Goal: Task Accomplishment & Management: Use online tool/utility

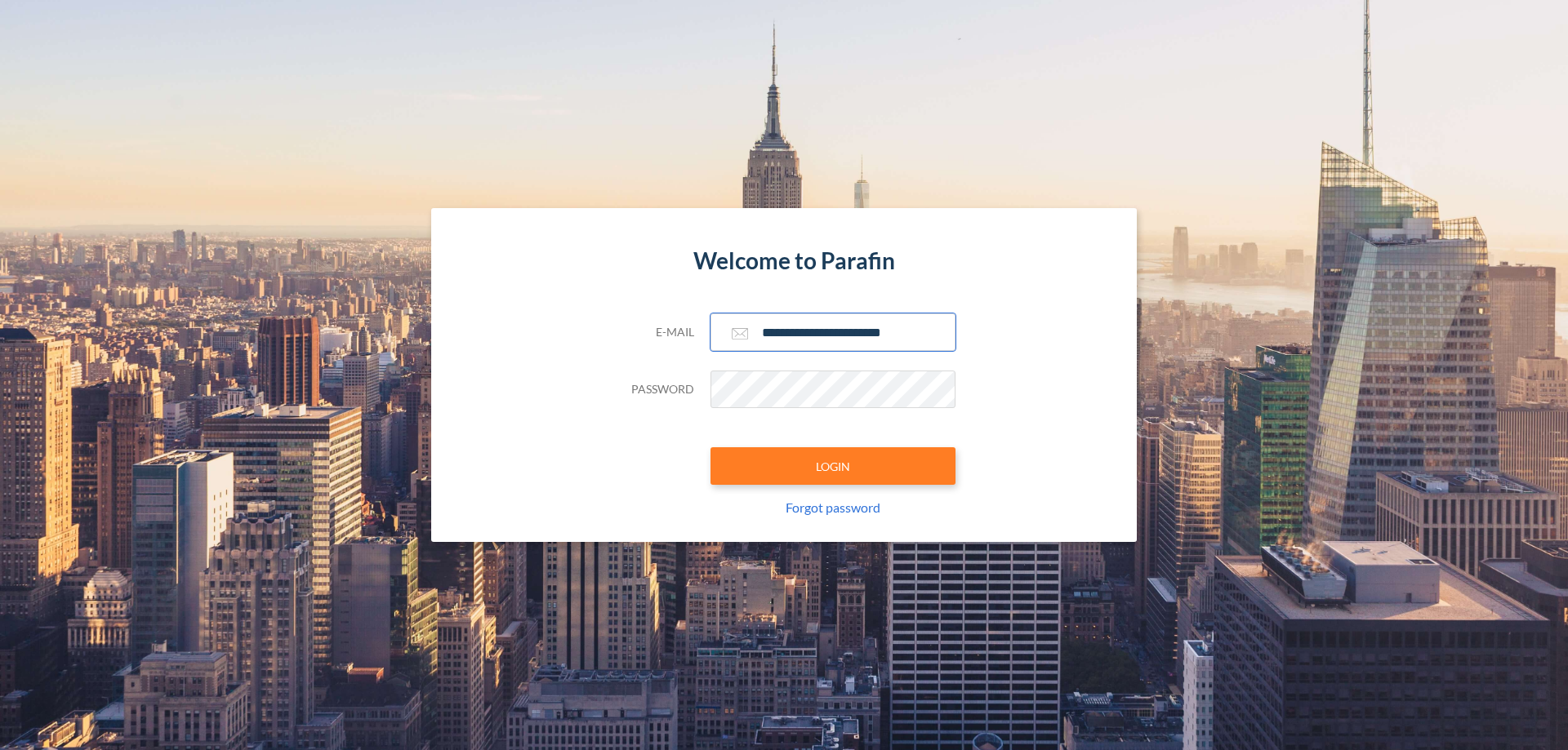
type input "**********"
click at [833, 466] on button "LOGIN" at bounding box center [833, 466] width 245 height 37
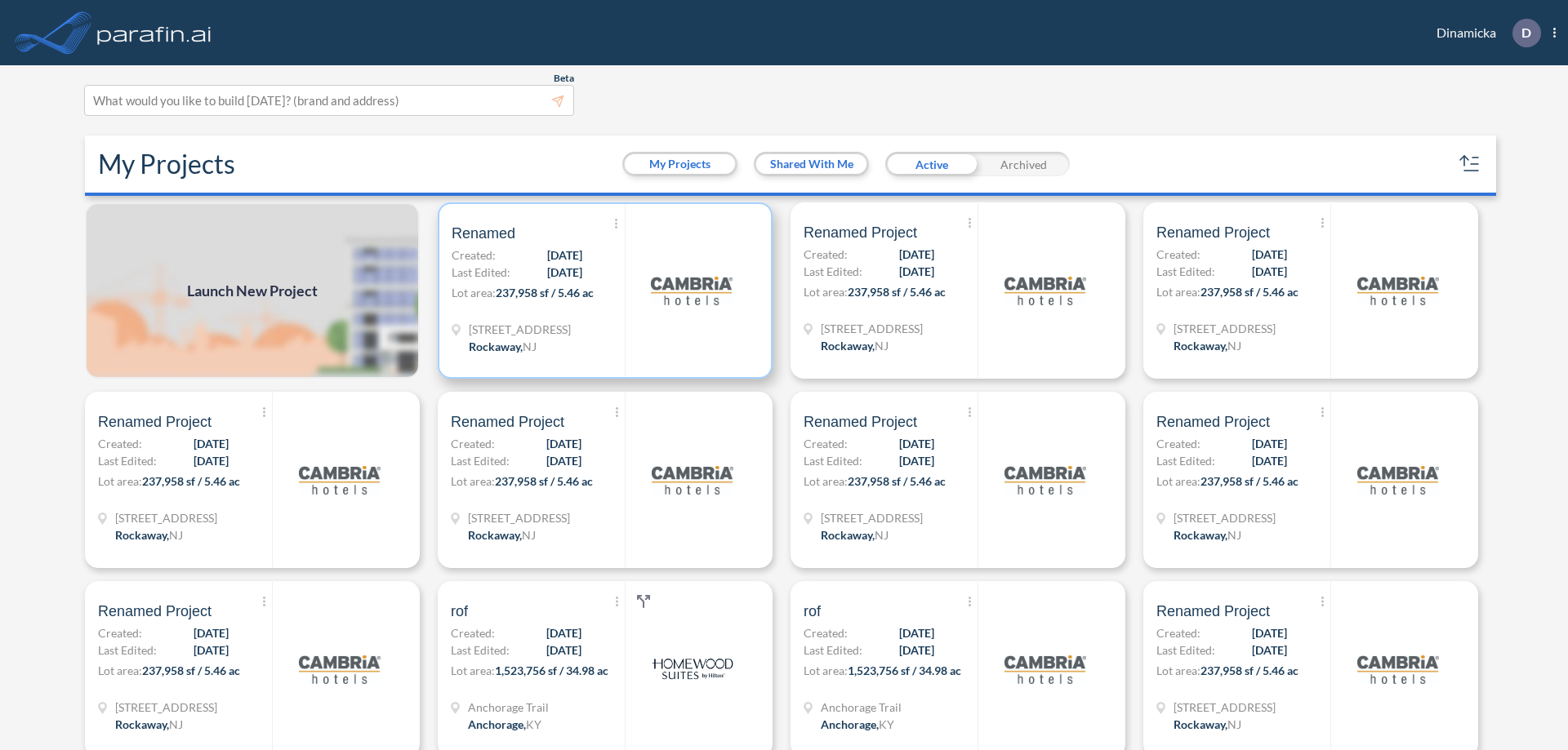
scroll to position [4, 0]
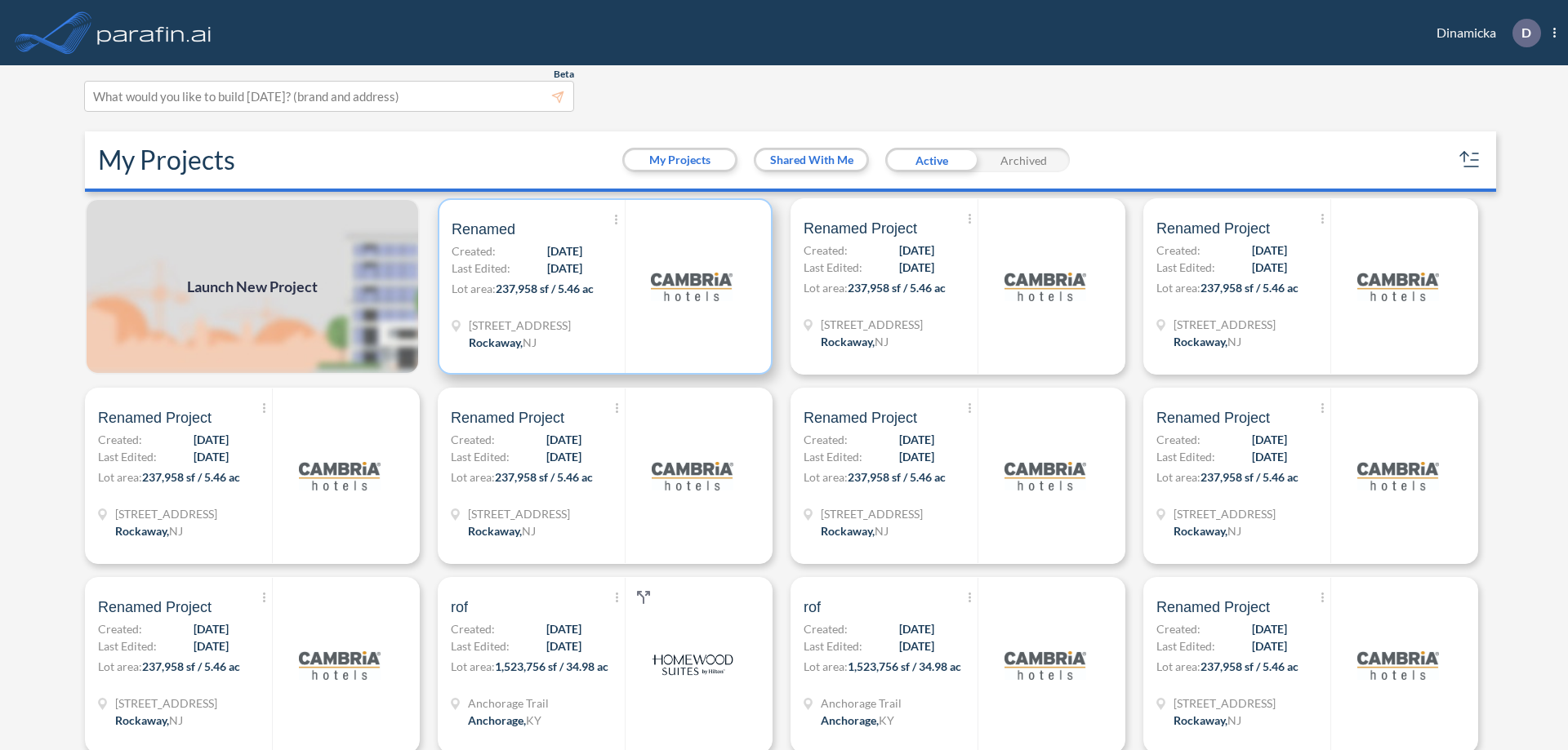
click at [602, 286] on p "Lot area: 237,958 sf / 5.46 ac" at bounding box center [538, 291] width 173 height 23
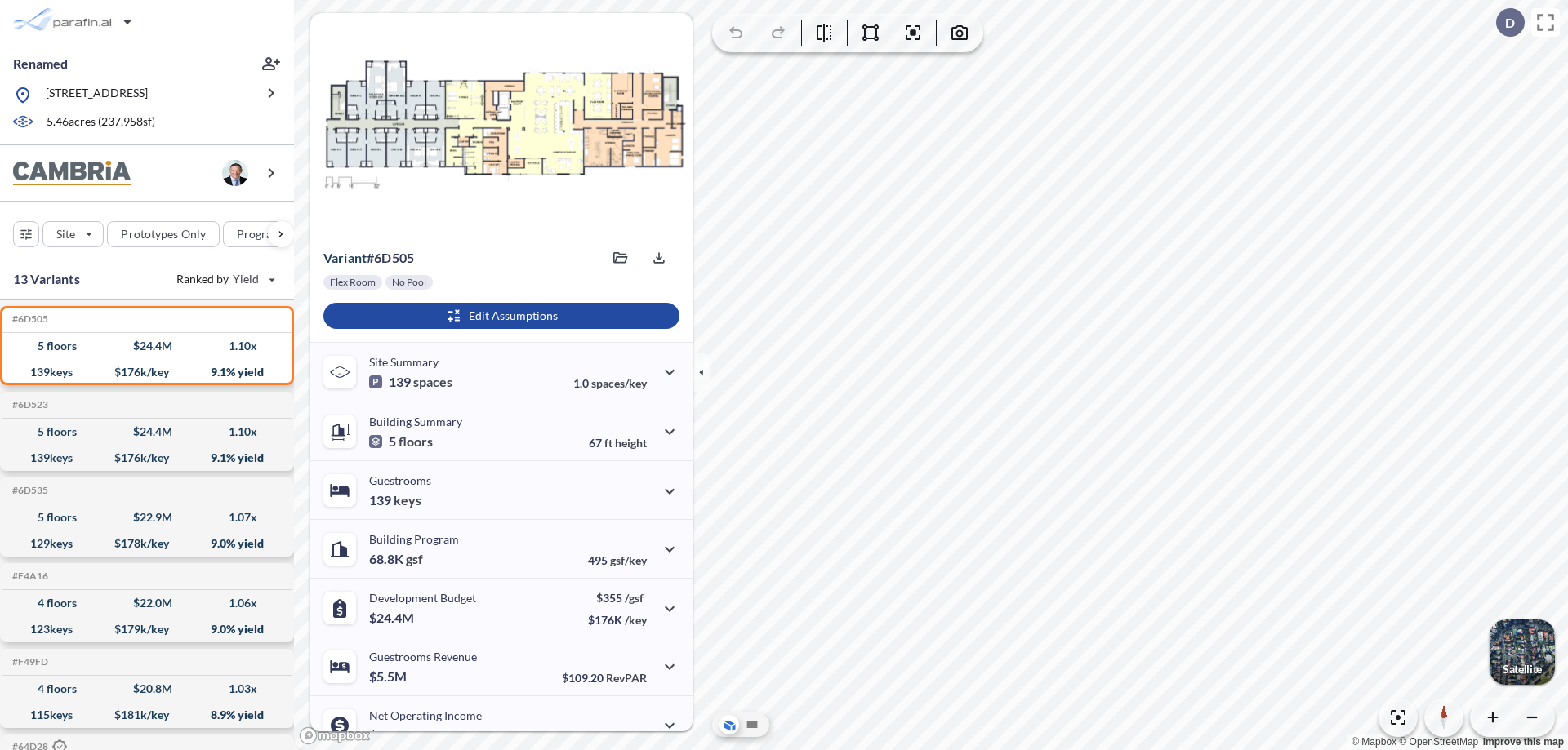
scroll to position [82, 0]
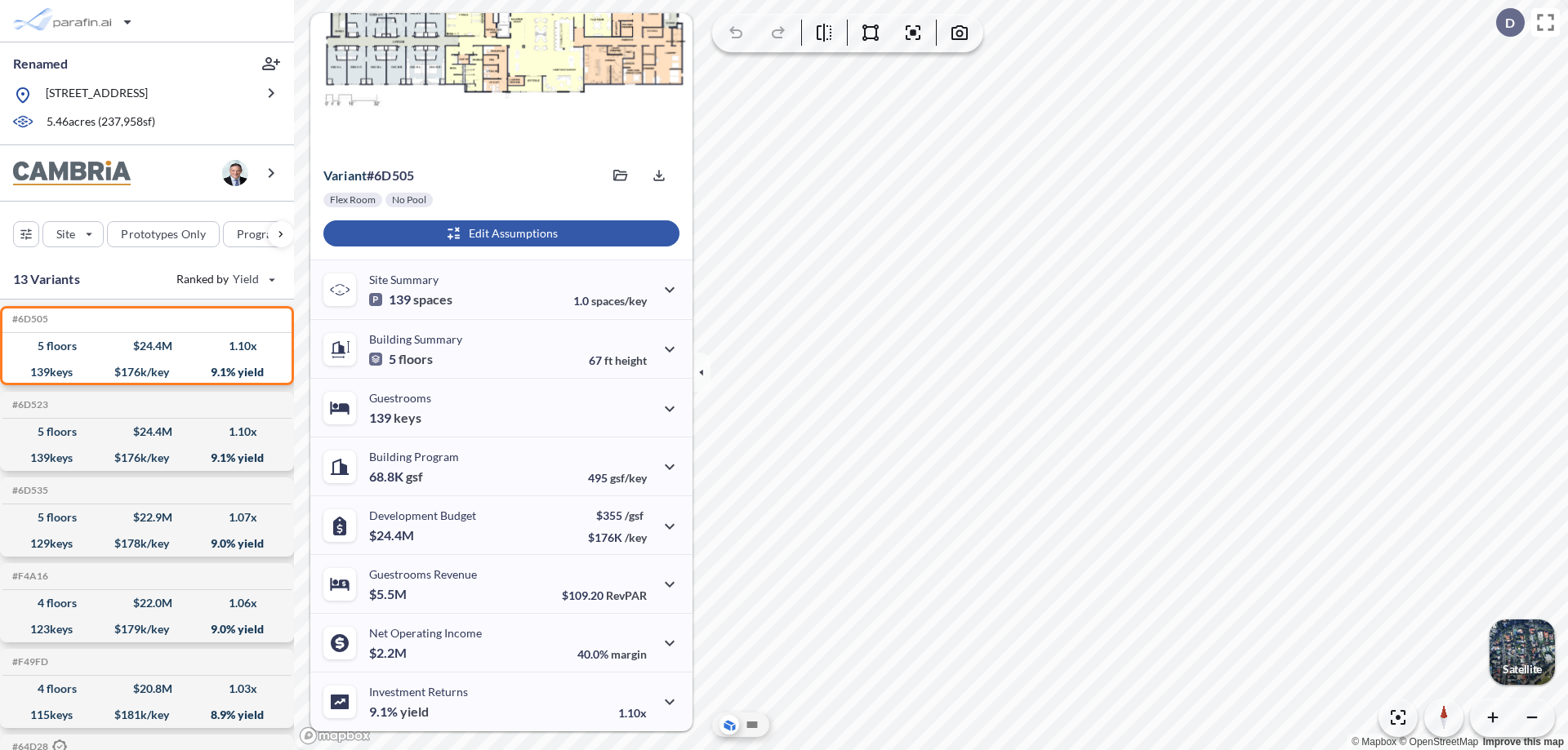
click at [499, 234] on div "button" at bounding box center [501, 234] width 356 height 26
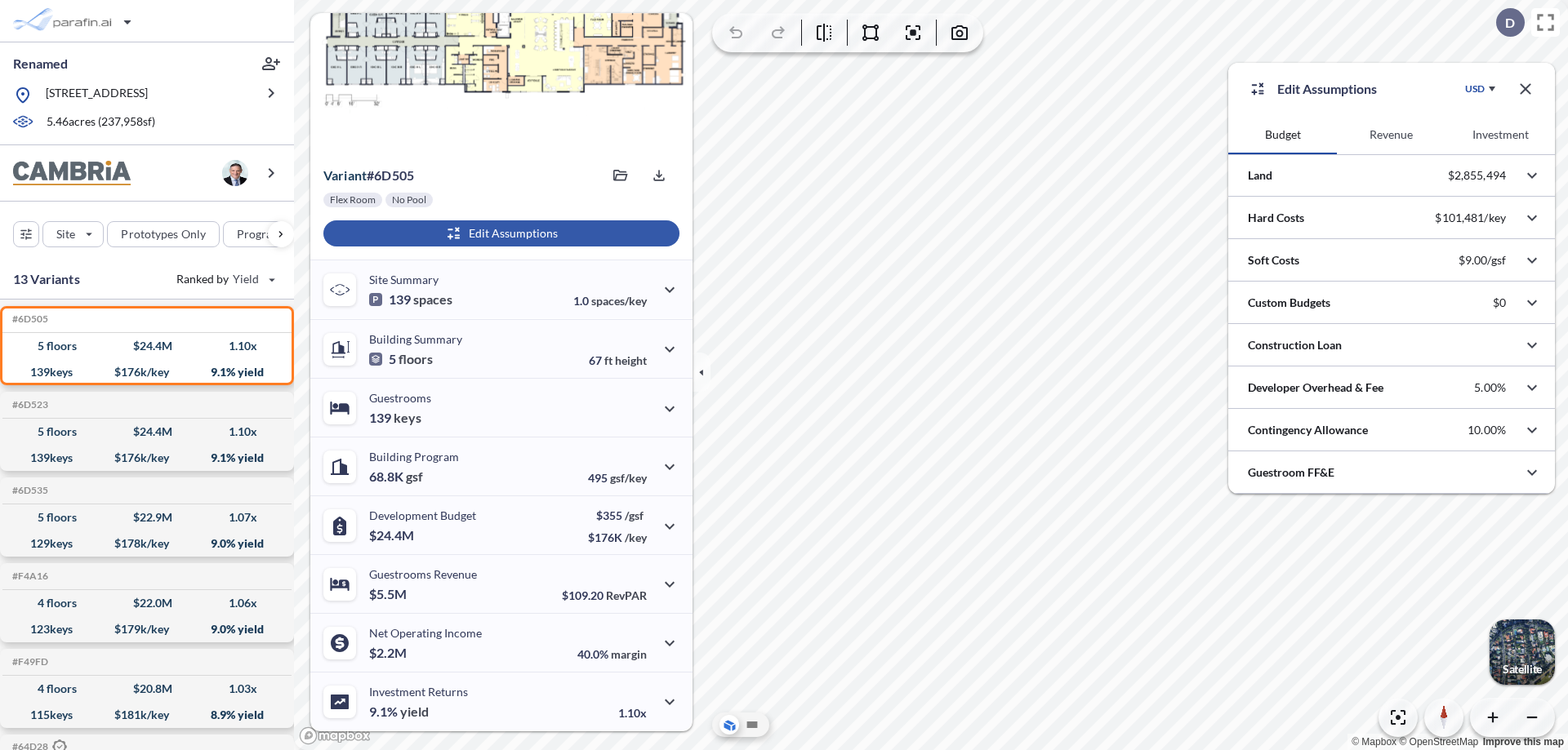
click at [1390, 135] on button "Revenue" at bounding box center [1391, 135] width 109 height 39
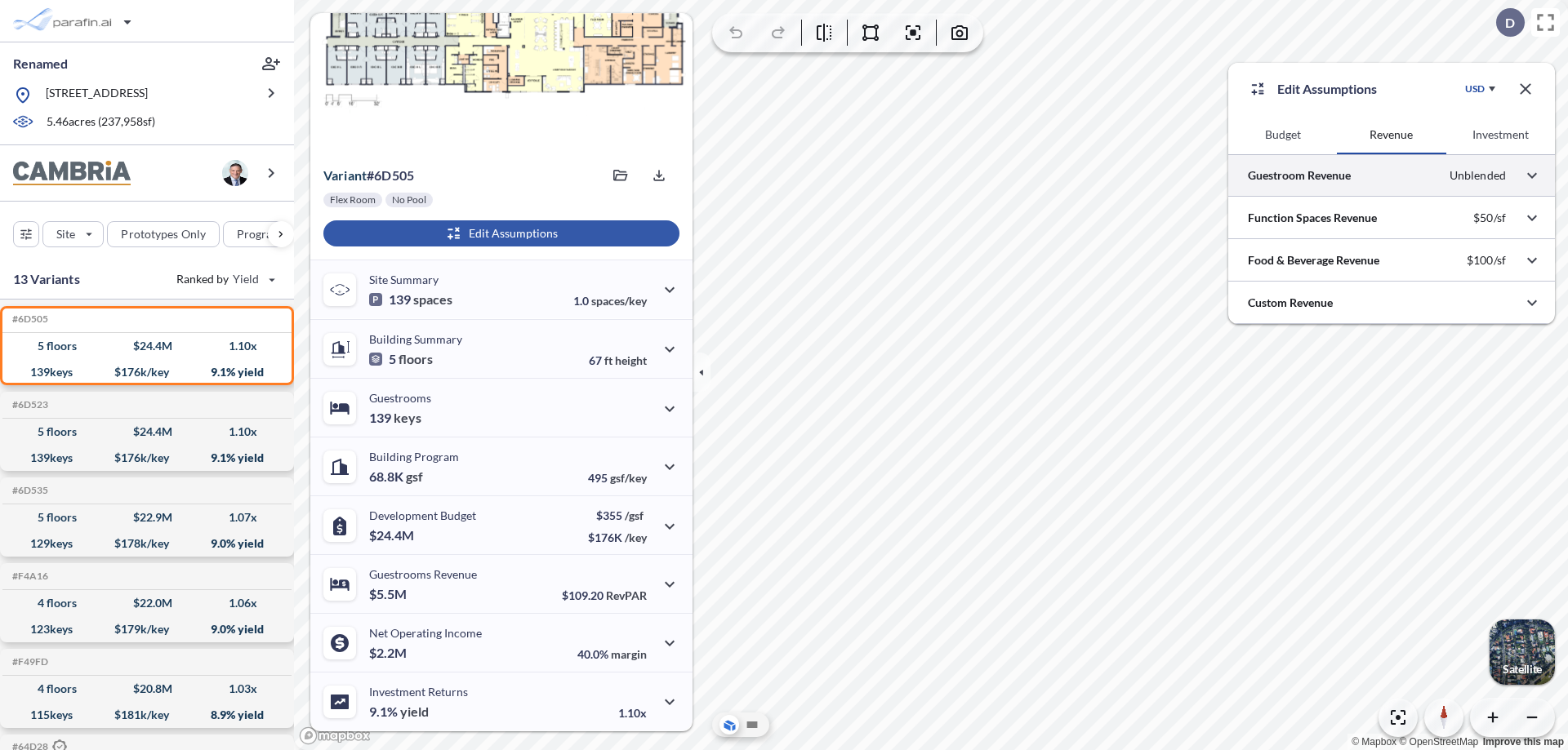
click at [1391, 176] on div at bounding box center [1391, 175] width 327 height 42
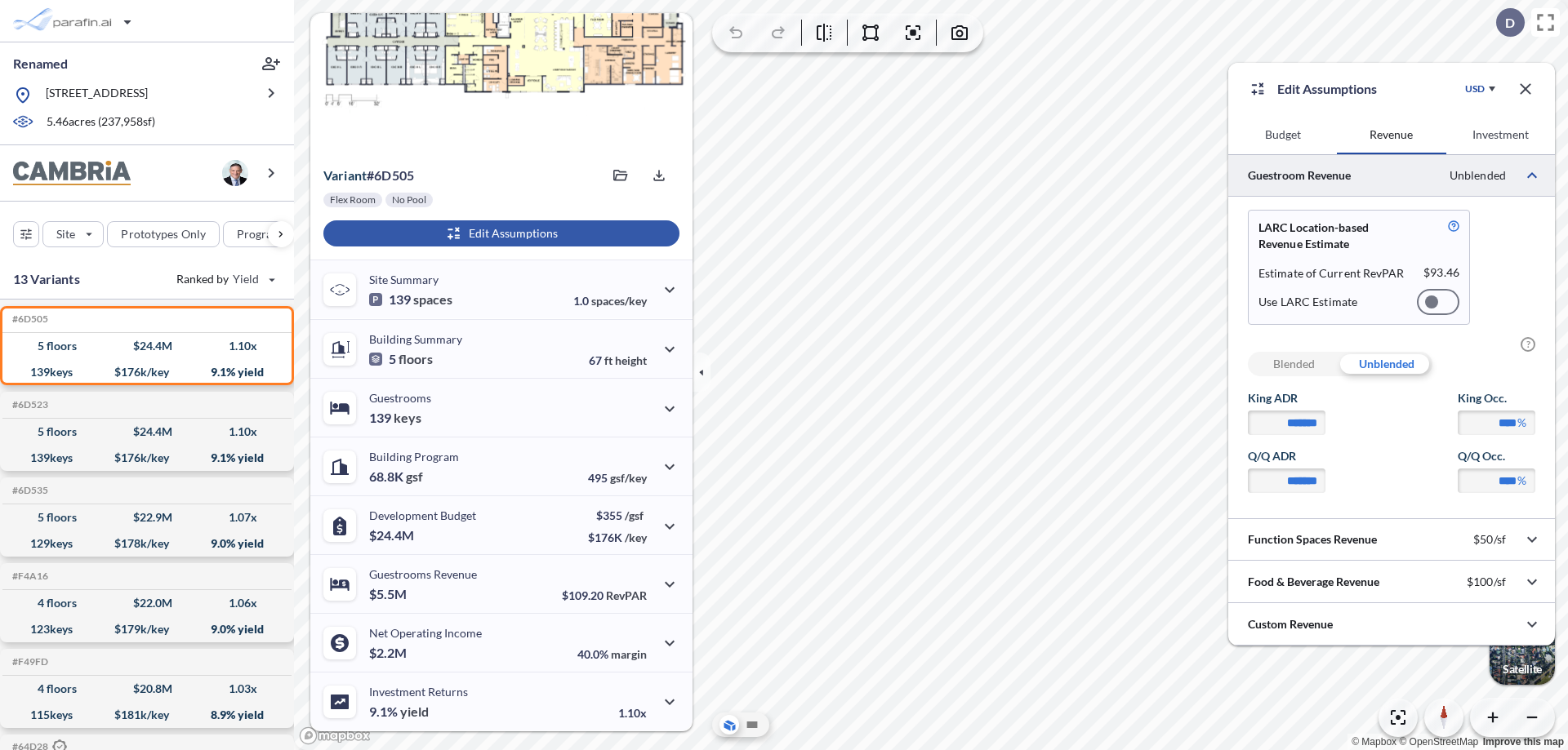
click at [1438, 302] on div at bounding box center [1437, 302] width 42 height 26
